Goal: Information Seeking & Learning: Learn about a topic

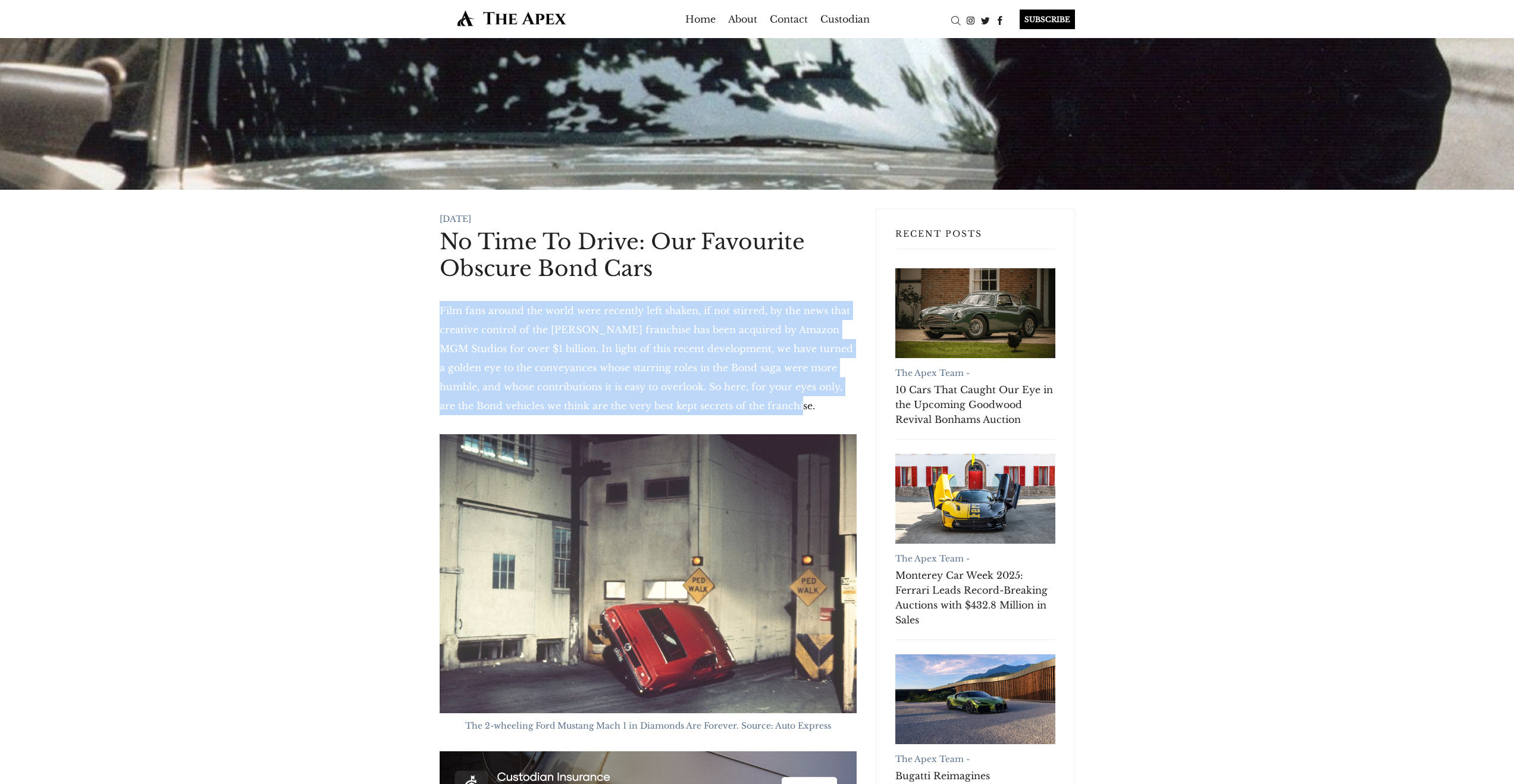
drag, startPoint x: 779, startPoint y: 405, endPoint x: 438, endPoint y: 310, distance: 354.0
copy p "Film fans around the world were recently left shaken, if not stirred, by the ne…"
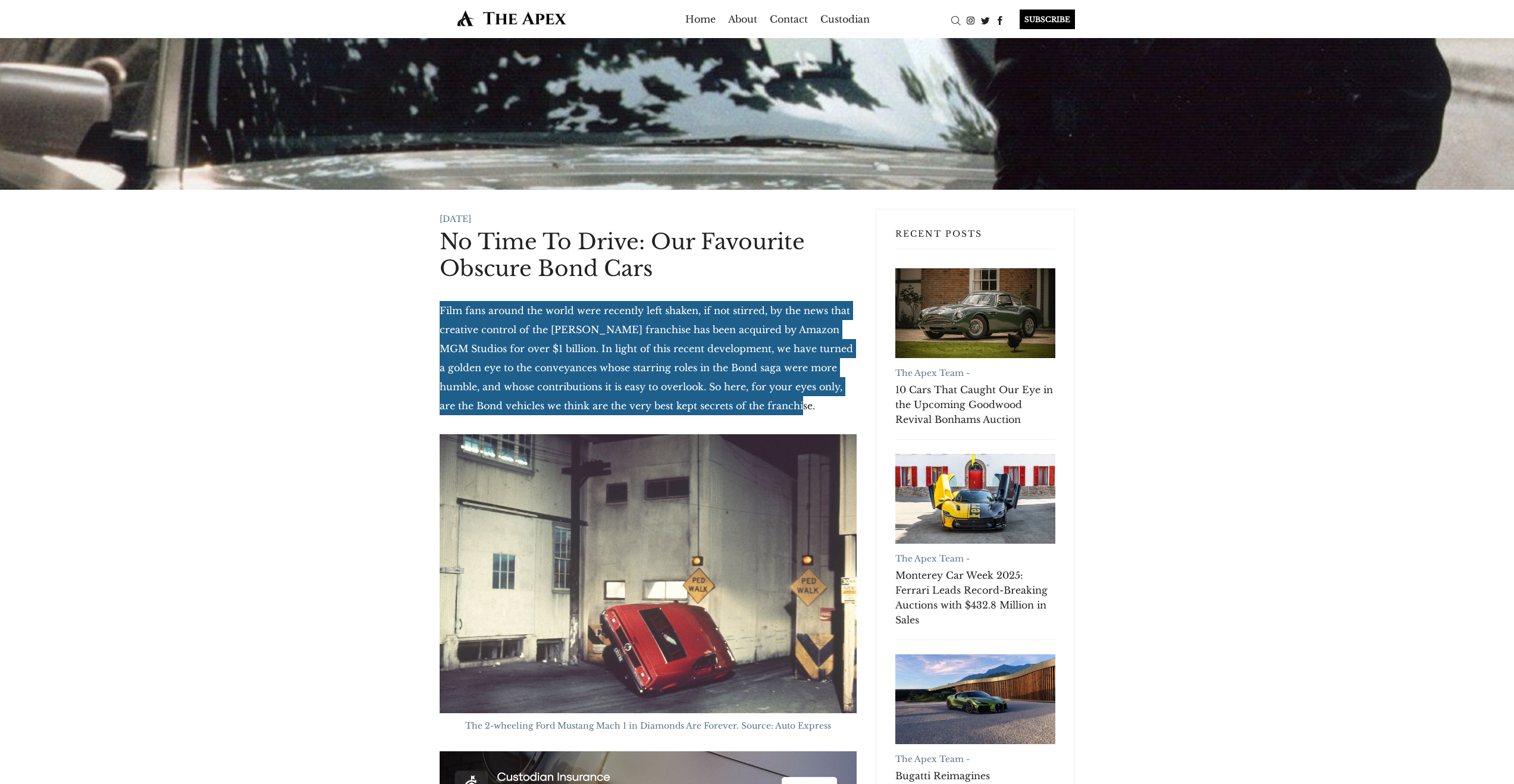
scroll to position [2, 0]
